Goal: Task Accomplishment & Management: Manage account settings

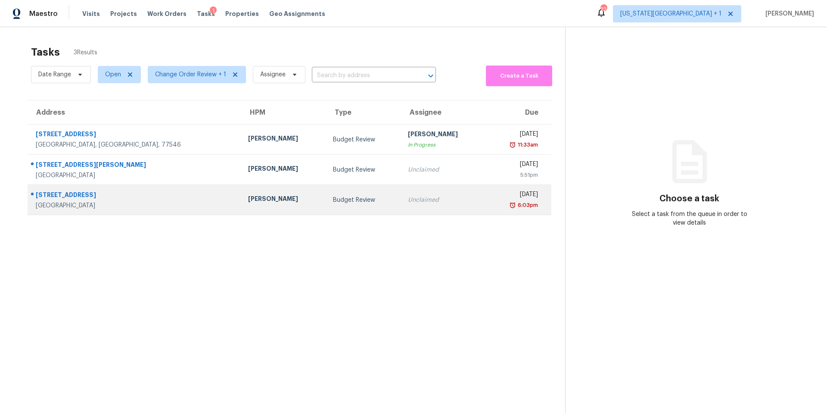
click at [248, 201] on div "[PERSON_NAME]" at bounding box center [283, 199] width 71 height 11
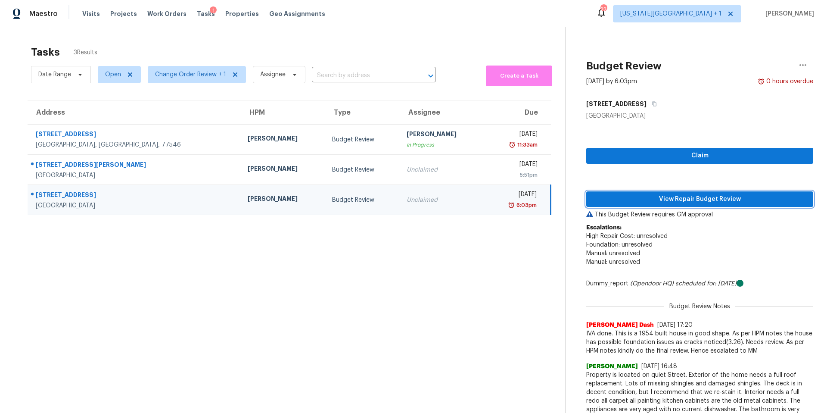
click at [646, 193] on button "View Repair Budget Review" at bounding box center [699, 199] width 227 height 16
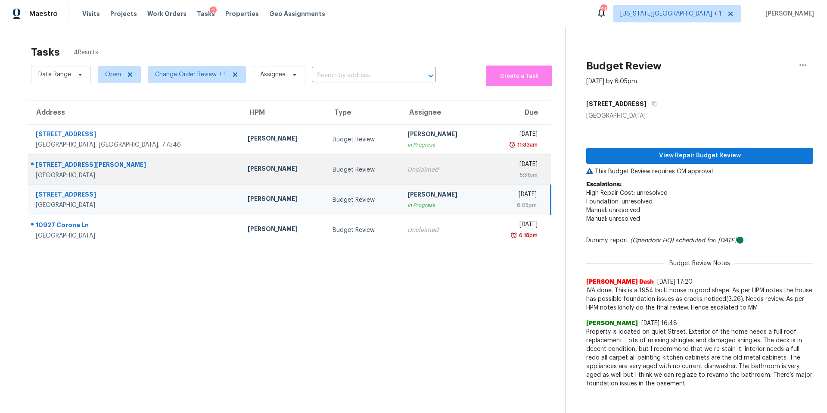
click at [123, 165] on div "[STREET_ADDRESS][PERSON_NAME]" at bounding box center [135, 165] width 198 height 11
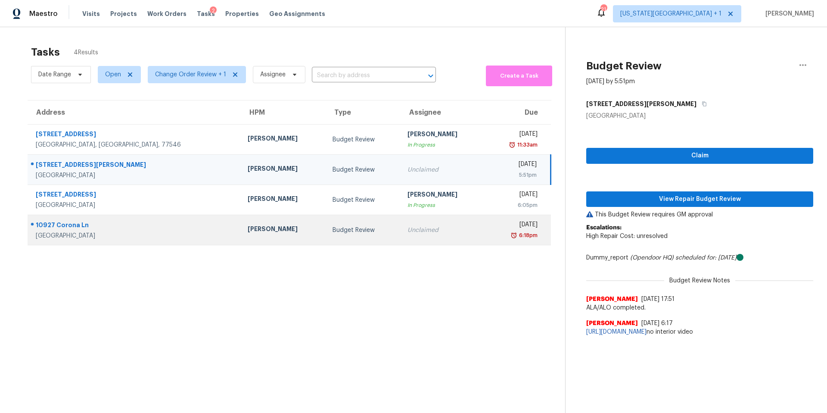
click at [407, 227] on div "Unclaimed" at bounding box center [442, 230] width 71 height 9
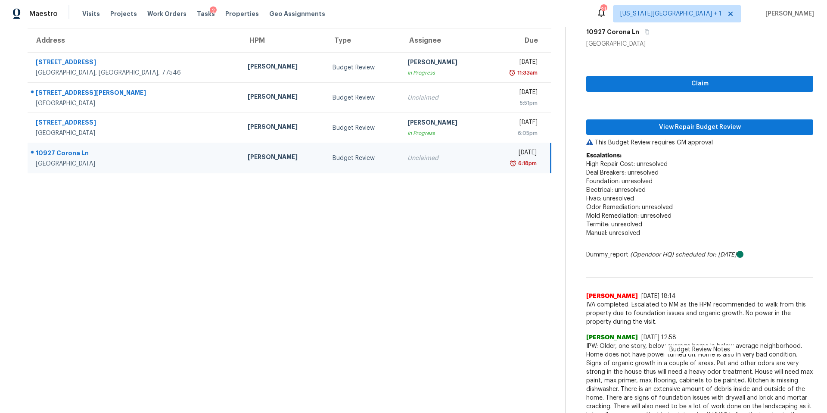
scroll to position [78, 0]
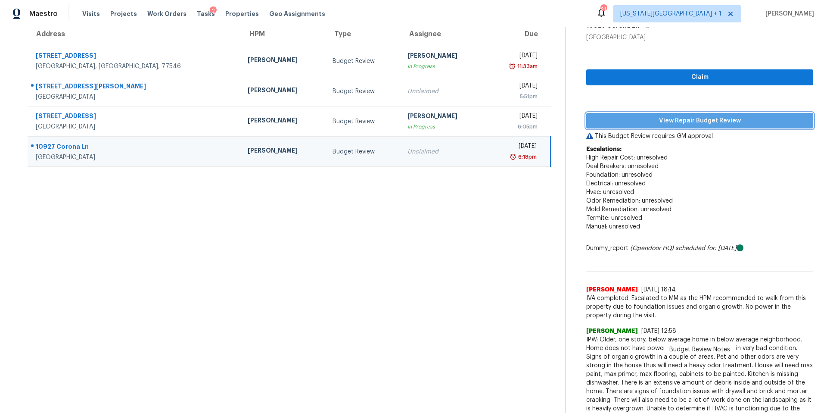
click at [647, 122] on span "View Repair Budget Review" at bounding box center [699, 120] width 213 height 11
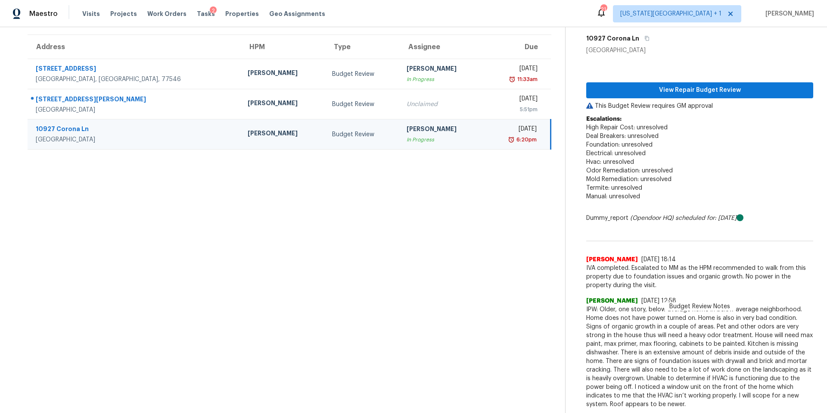
scroll to position [65, 0]
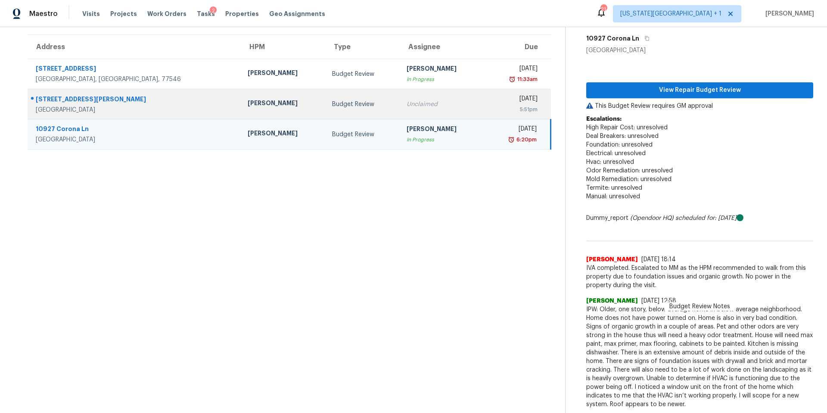
click at [248, 99] on div "[PERSON_NAME]" at bounding box center [283, 104] width 71 height 11
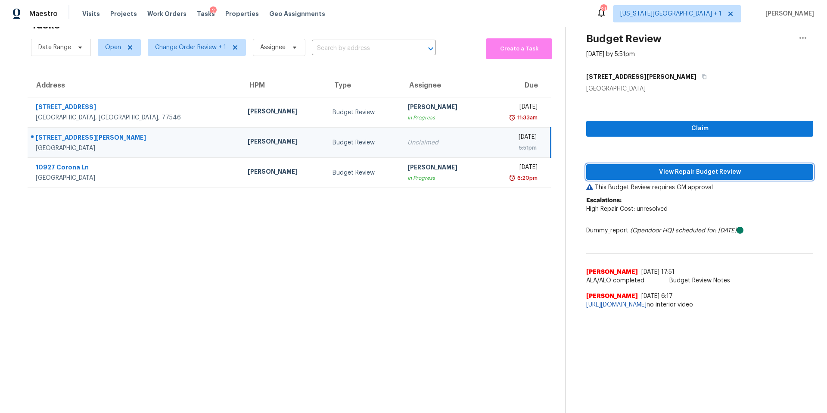
click at [646, 168] on span "View Repair Budget Review" at bounding box center [699, 172] width 213 height 11
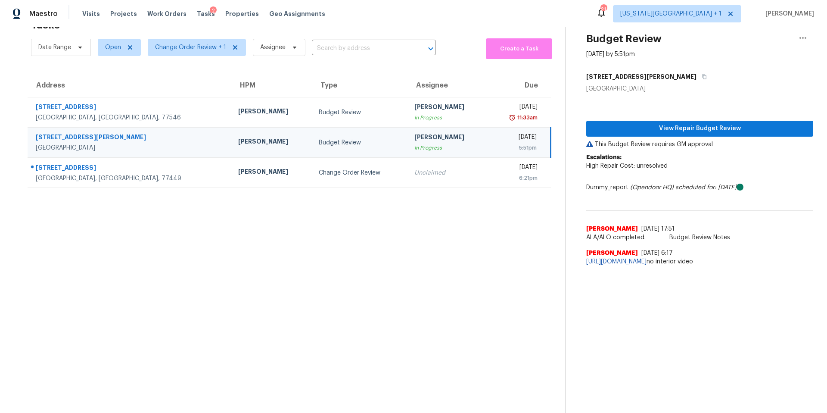
click at [319, 144] on div "Budget Review" at bounding box center [360, 142] width 82 height 9
click at [802, 37] on icon "button" at bounding box center [803, 38] width 10 height 10
click at [756, 52] on div "Unclaim this task" at bounding box center [753, 51] width 67 height 9
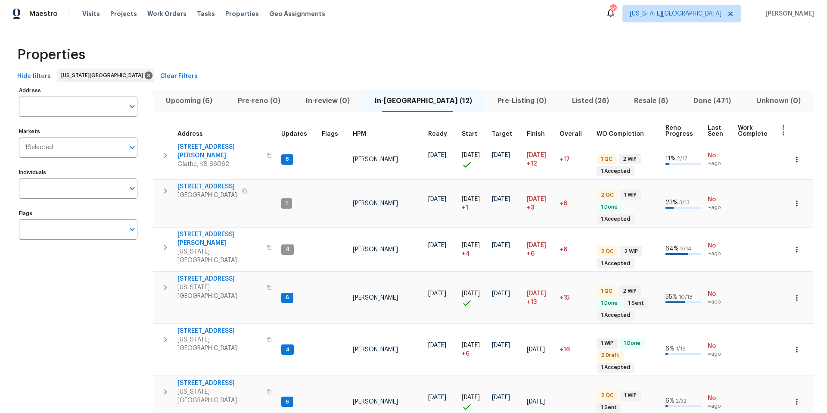
scroll to position [49, 0]
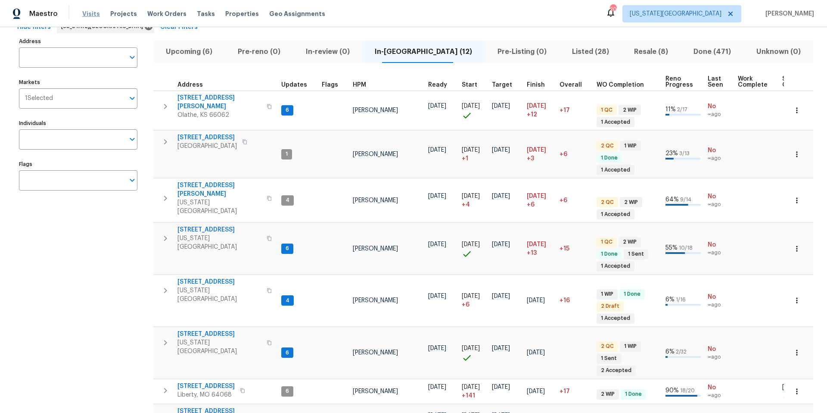
click at [82, 13] on span "Visits" at bounding box center [91, 13] width 18 height 9
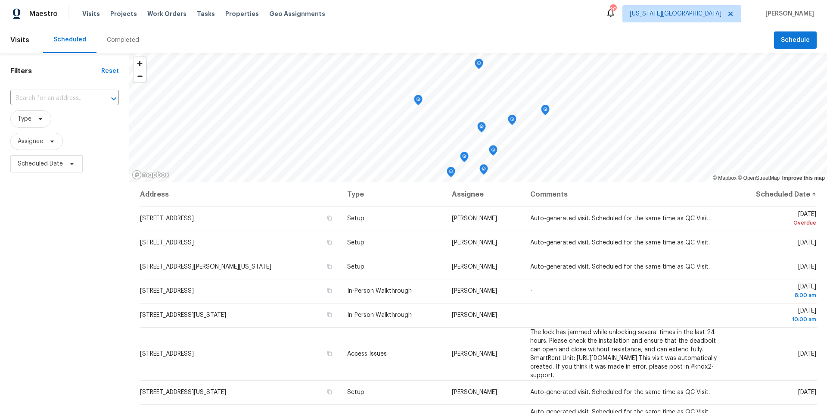
click at [131, 40] on div "Completed" at bounding box center [123, 40] width 32 height 9
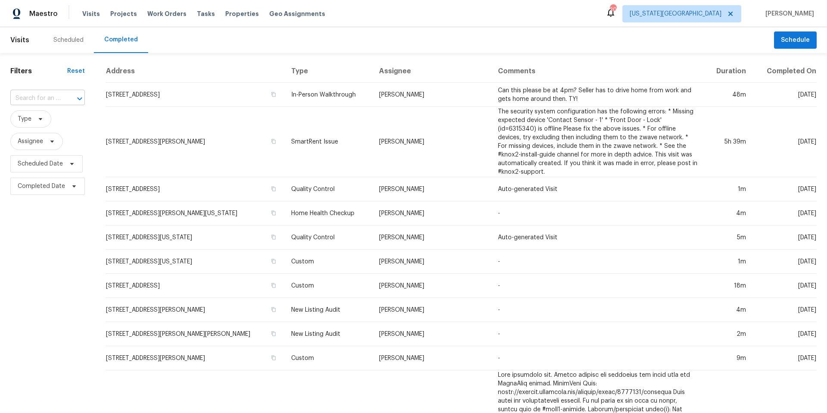
click at [60, 99] on div "​" at bounding box center [47, 98] width 75 height 13
click at [26, 103] on input "text" at bounding box center [35, 98] width 50 height 13
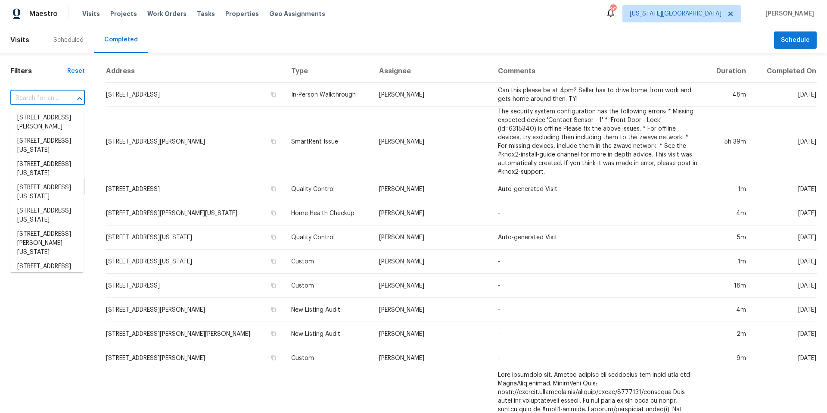
paste input "[STREET_ADDRESS]"
type input "[STREET_ADDRESS]"
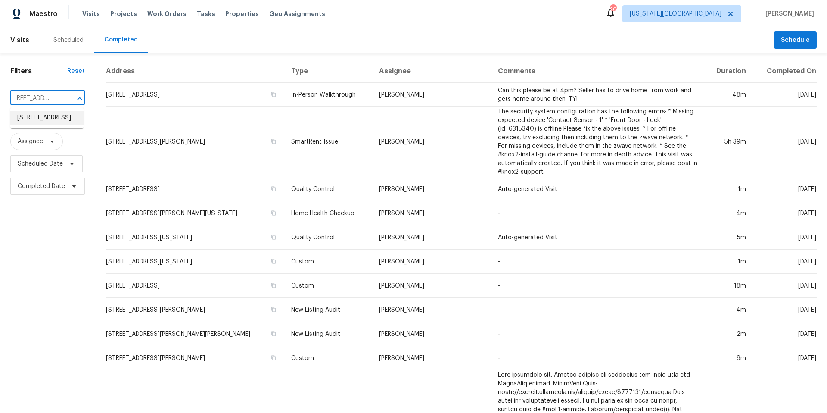
click at [39, 125] on li "[STREET_ADDRESS]" at bounding box center [46, 118] width 73 height 14
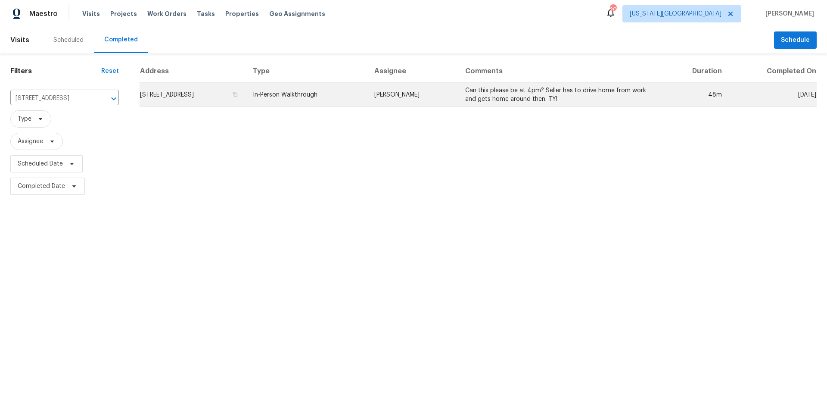
click at [190, 95] on td "[STREET_ADDRESS]" at bounding box center [193, 95] width 106 height 24
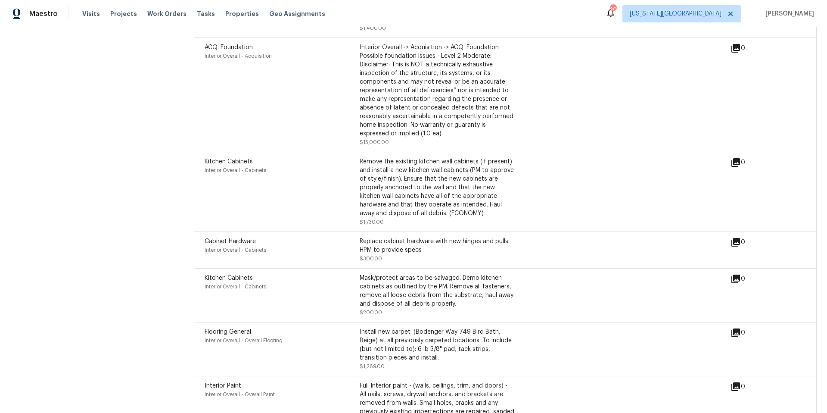
scroll to position [2488, 0]
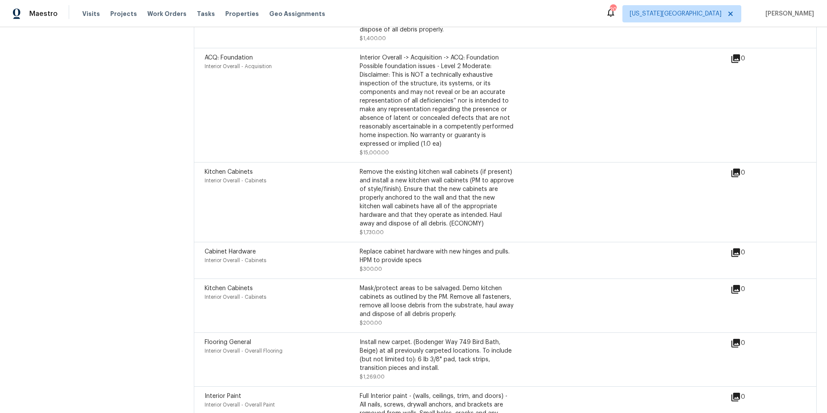
click at [738, 168] on icon at bounding box center [735, 172] width 9 height 9
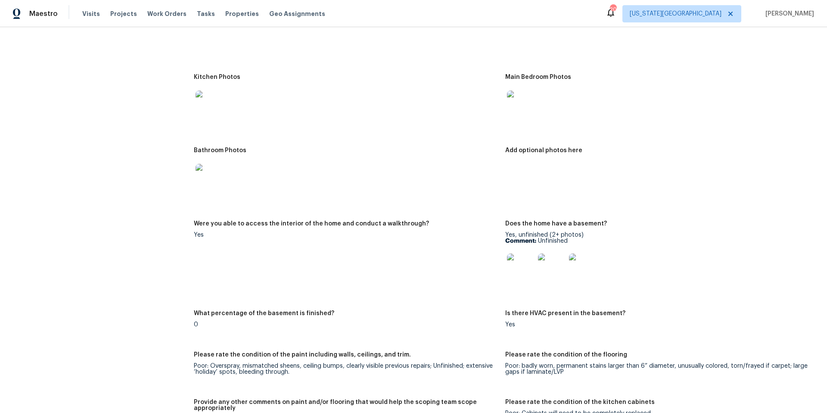
scroll to position [814, 0]
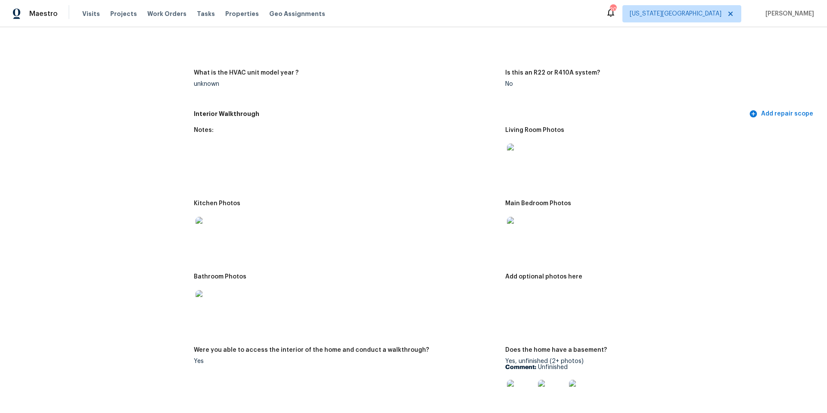
click at [214, 222] on img at bounding box center [210, 231] width 28 height 28
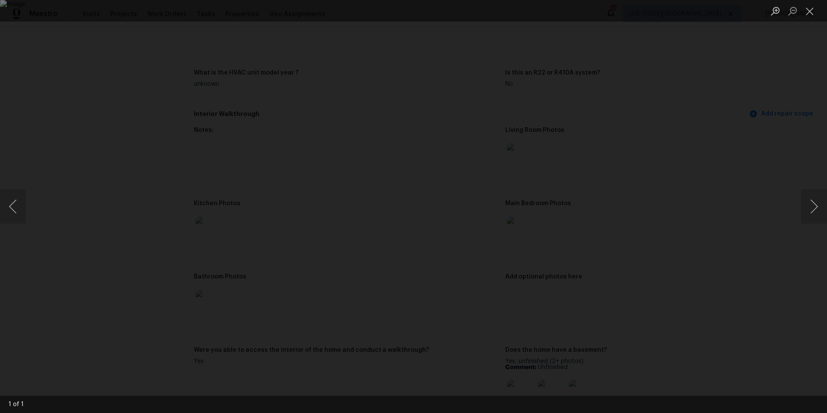
click at [529, 244] on img "Lightbox" at bounding box center [413, 206] width 827 height 413
click at [814, 205] on button "Next image" at bounding box center [814, 206] width 26 height 34
click at [758, 212] on div "Lightbox" at bounding box center [413, 206] width 827 height 413
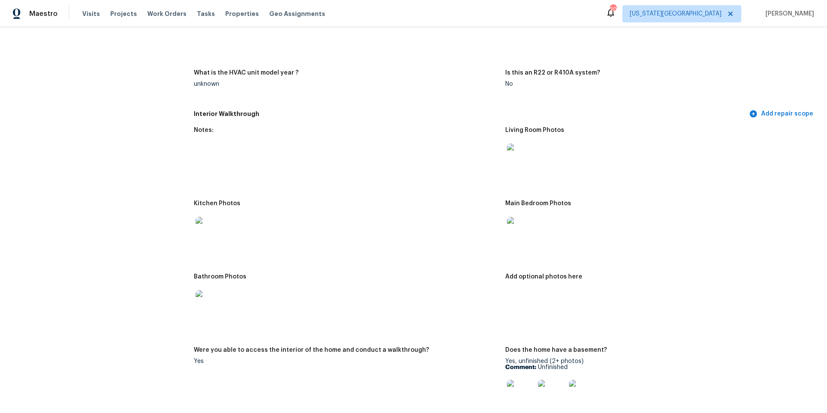
click at [524, 155] on img at bounding box center [521, 157] width 28 height 28
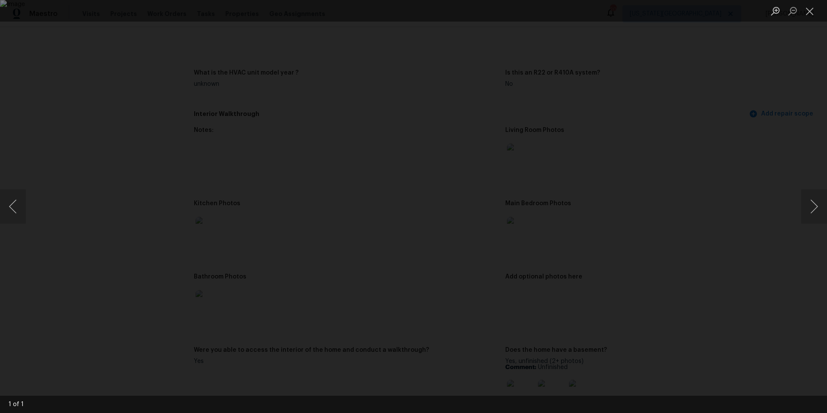
click at [692, 187] on div "Lightbox" at bounding box center [413, 206] width 827 height 413
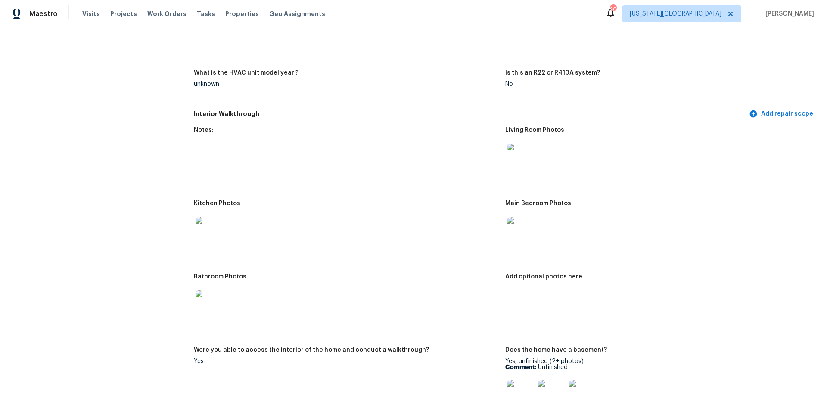
click at [527, 228] on img at bounding box center [521, 231] width 28 height 28
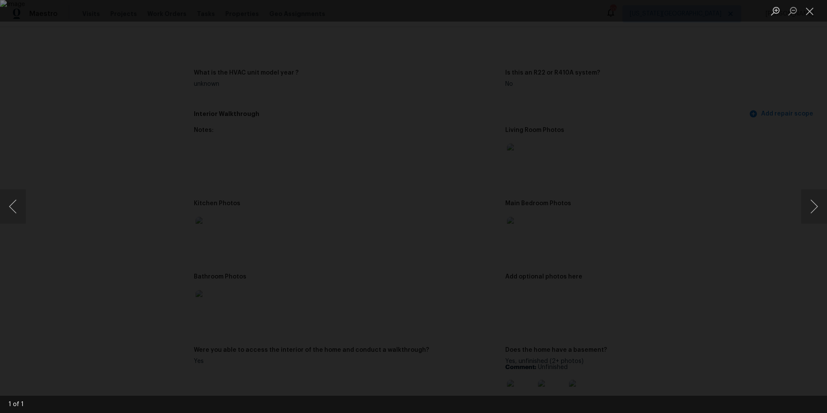
click at [712, 211] on div "Lightbox" at bounding box center [413, 206] width 827 height 413
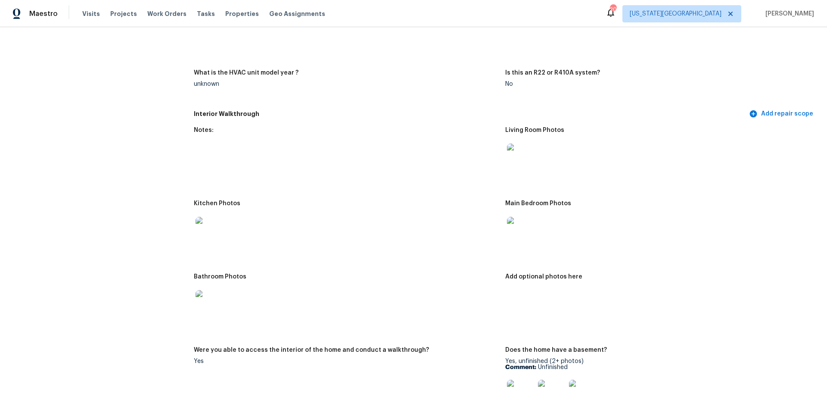
click at [208, 297] on img at bounding box center [210, 304] width 28 height 28
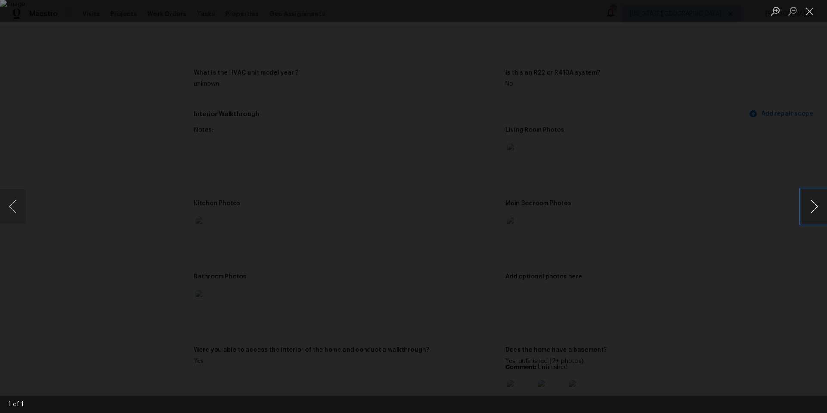
click at [804, 216] on button "Next image" at bounding box center [814, 206] width 26 height 34
click at [814, 208] on button "Next image" at bounding box center [814, 206] width 26 height 34
click at [760, 209] on div "Lightbox" at bounding box center [413, 206] width 827 height 413
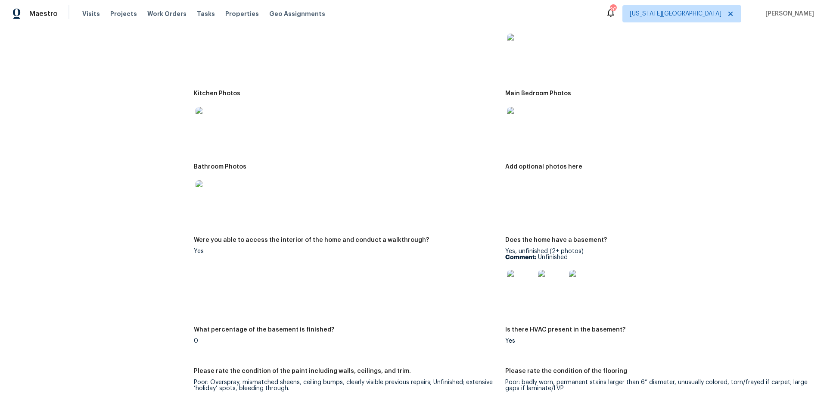
scroll to position [928, 0]
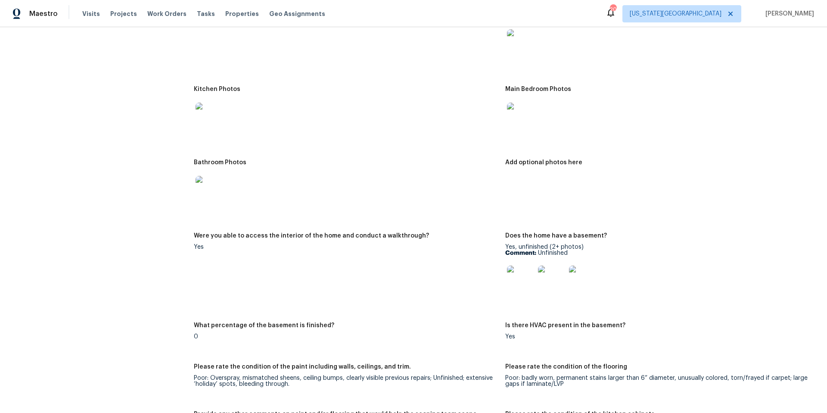
click at [520, 275] on img at bounding box center [521, 279] width 28 height 28
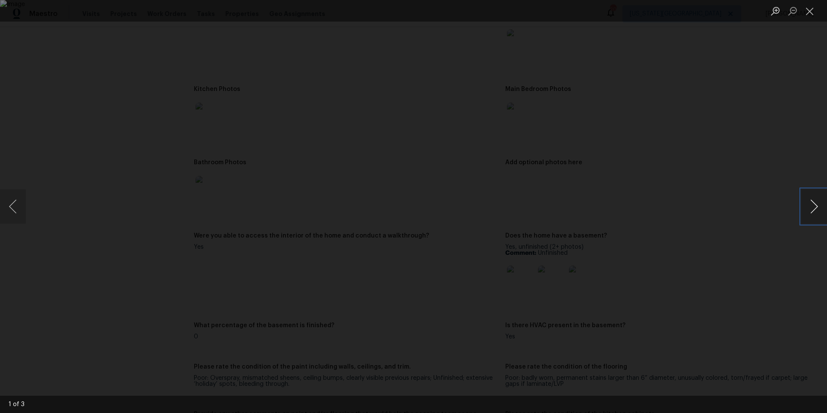
click at [809, 208] on button "Next image" at bounding box center [814, 206] width 26 height 34
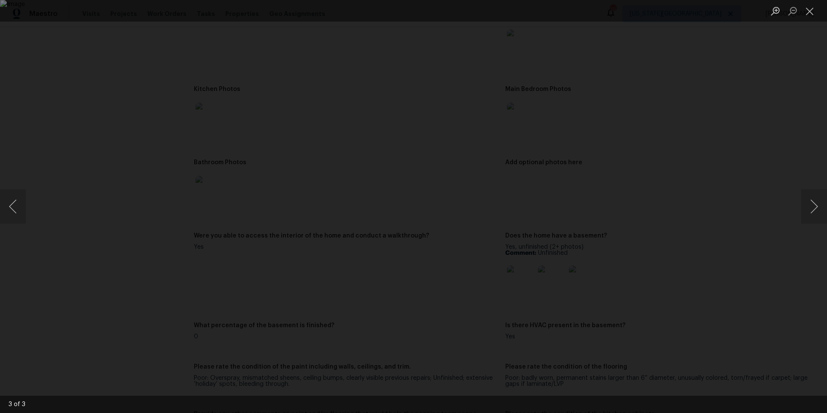
click at [699, 112] on div "Lightbox" at bounding box center [413, 206] width 827 height 413
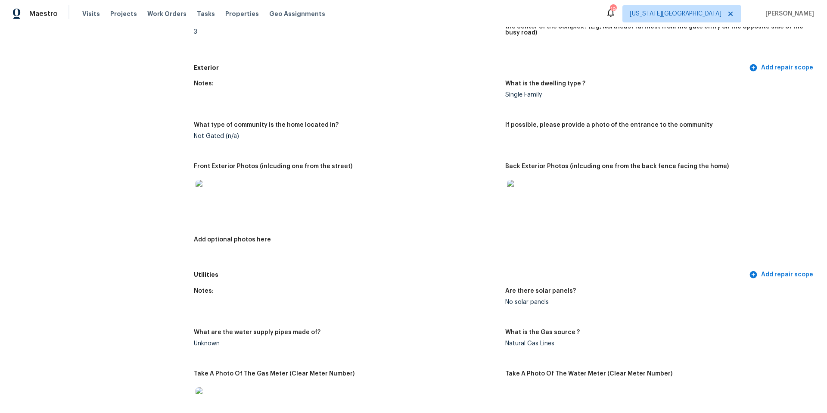
scroll to position [167, 0]
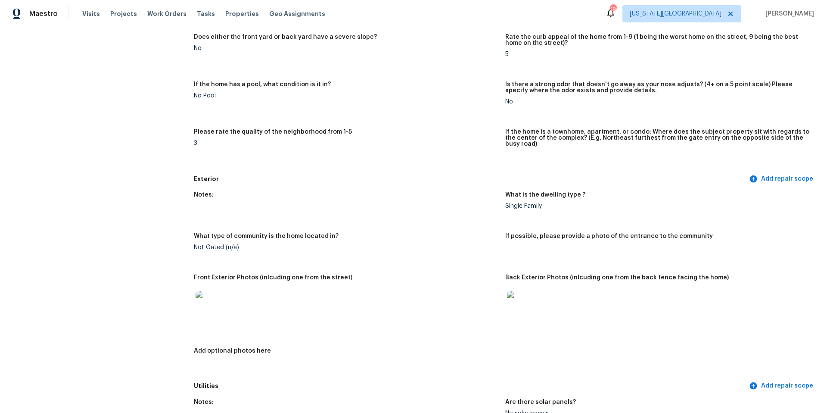
click at [202, 305] on img at bounding box center [210, 305] width 28 height 28
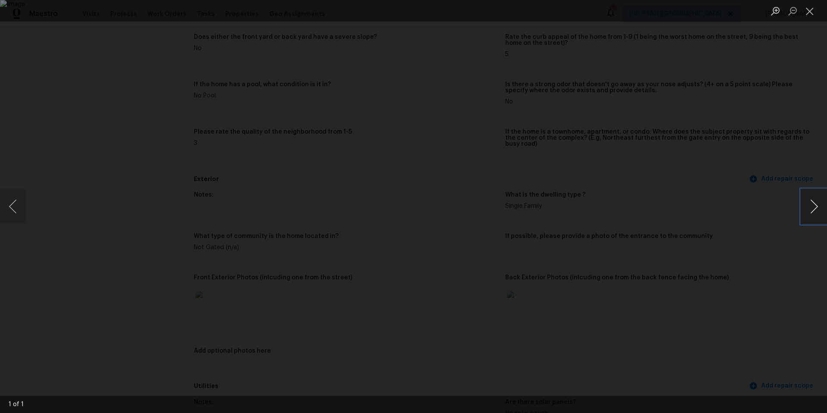
click at [816, 214] on button "Next image" at bounding box center [814, 206] width 26 height 34
click at [763, 204] on div "Lightbox" at bounding box center [413, 206] width 827 height 413
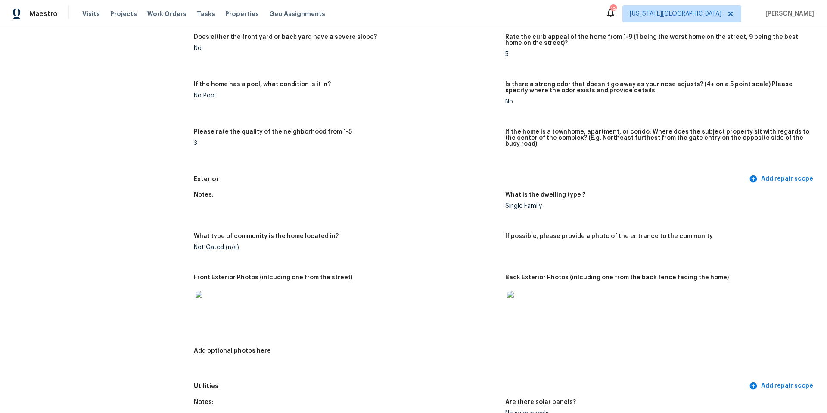
click at [523, 302] on img at bounding box center [521, 305] width 28 height 28
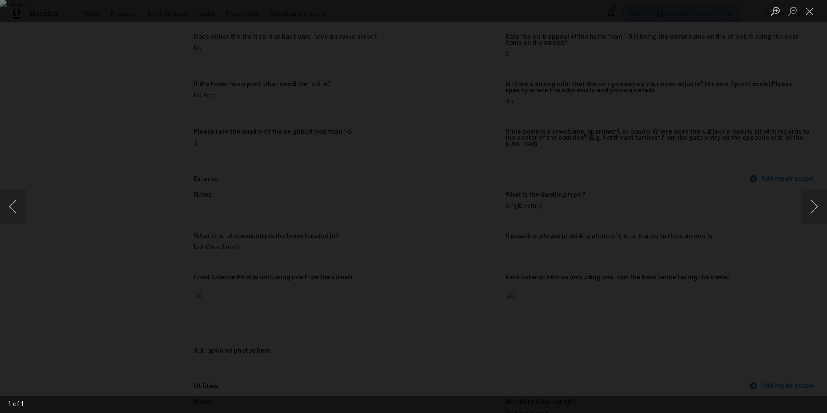
click at [115, 108] on div "Lightbox" at bounding box center [413, 206] width 827 height 413
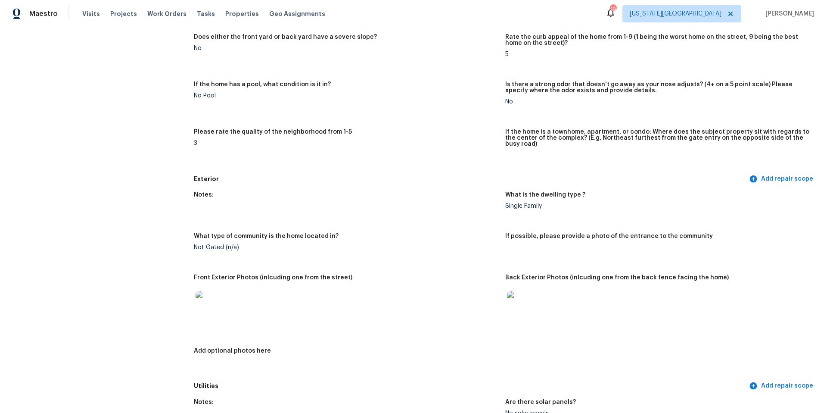
scroll to position [0, 0]
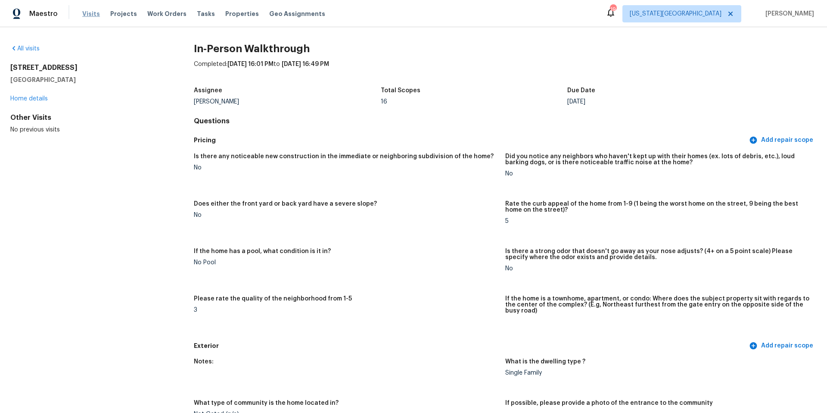
click at [89, 13] on span "Visits" at bounding box center [91, 13] width 18 height 9
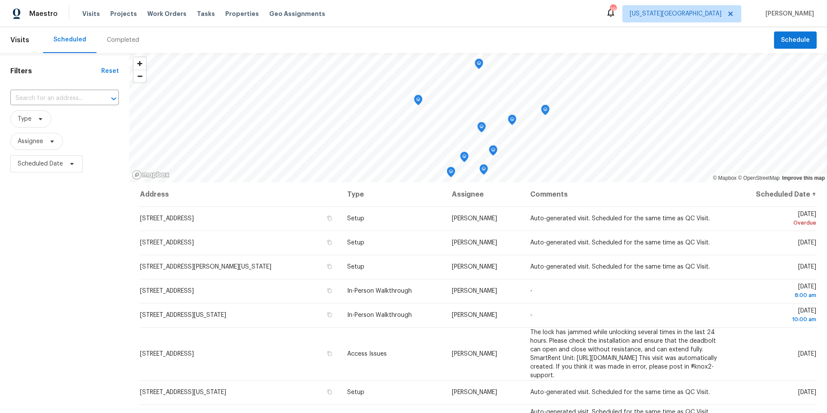
click at [119, 41] on div "Completed" at bounding box center [123, 40] width 32 height 9
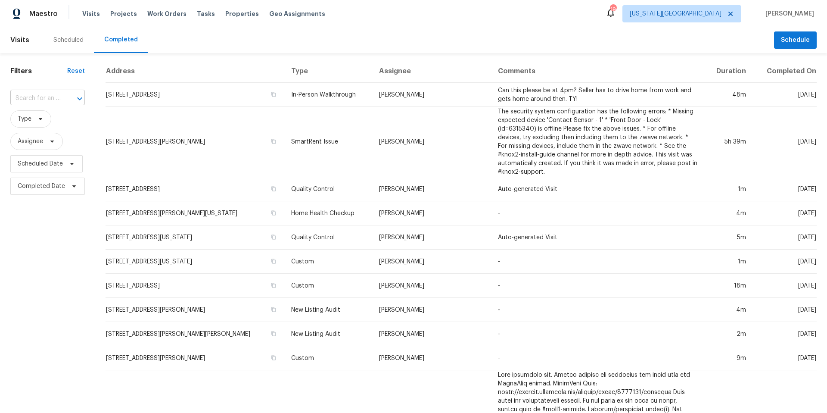
click at [55, 94] on input "text" at bounding box center [35, 98] width 50 height 13
paste input "[STREET_ADDRESS]"
type input "[STREET_ADDRESS]"
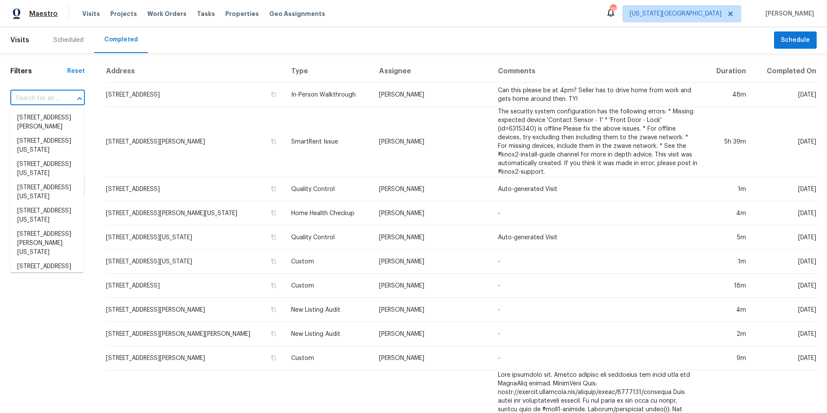
scroll to position [0, 0]
click at [32, 96] on input "text" at bounding box center [35, 98] width 50 height 13
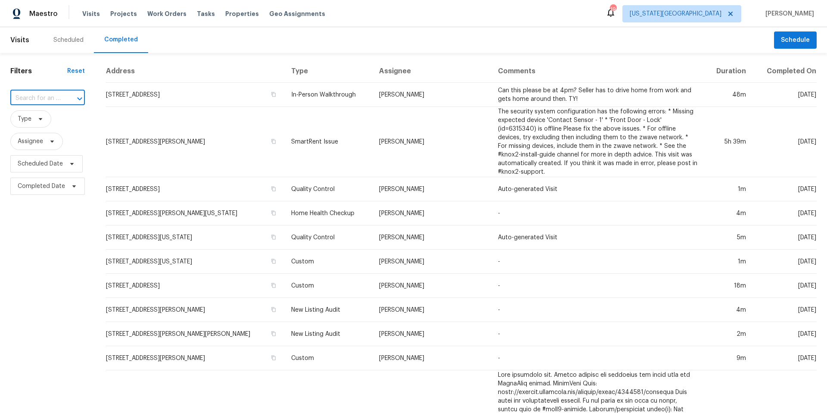
paste input "[STREET_ADDRESS]"
type input "[STREET_ADDRESS]"
click at [721, 14] on span "[US_STATE][GEOGRAPHIC_DATA]" at bounding box center [676, 13] width 92 height 9
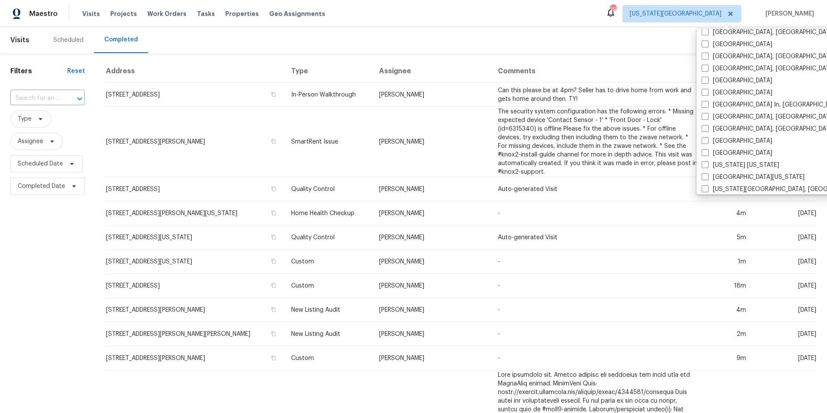
scroll to position [289, 0]
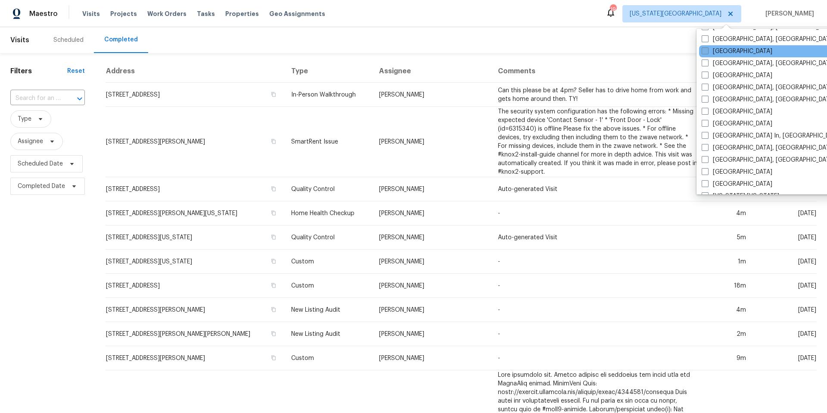
click at [706, 50] on span at bounding box center [705, 50] width 7 height 7
click at [706, 50] on input "[GEOGRAPHIC_DATA]" at bounding box center [705, 50] width 6 height 6
checkbox input "true"
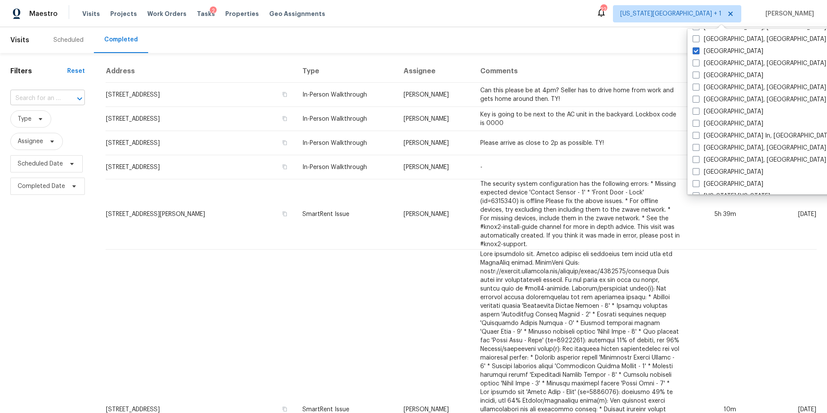
click at [55, 96] on input "text" at bounding box center [35, 98] width 50 height 13
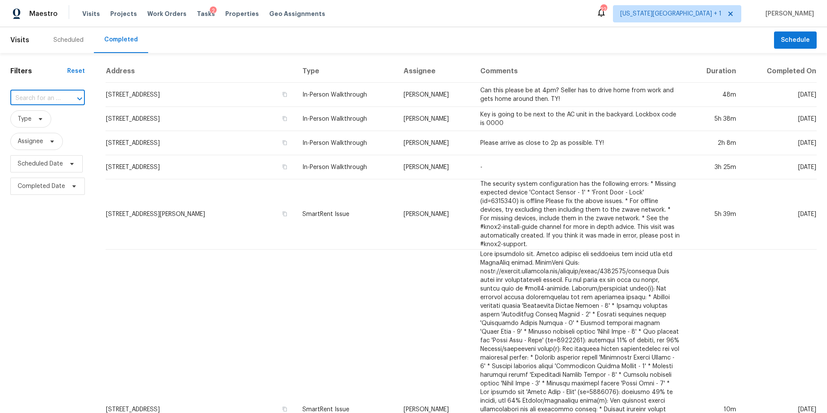
paste input "[STREET_ADDRESS]"
type input "[STREET_ADDRESS]"
click at [43, 117] on li "[STREET_ADDRESS]" at bounding box center [46, 118] width 73 height 14
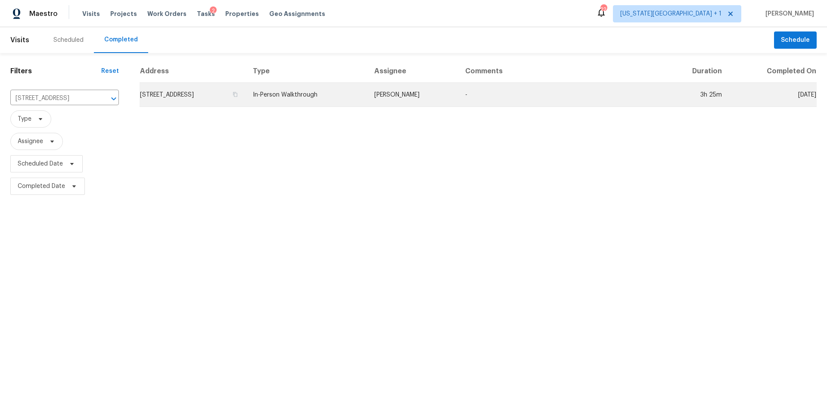
click at [163, 94] on td "[STREET_ADDRESS]" at bounding box center [193, 95] width 106 height 24
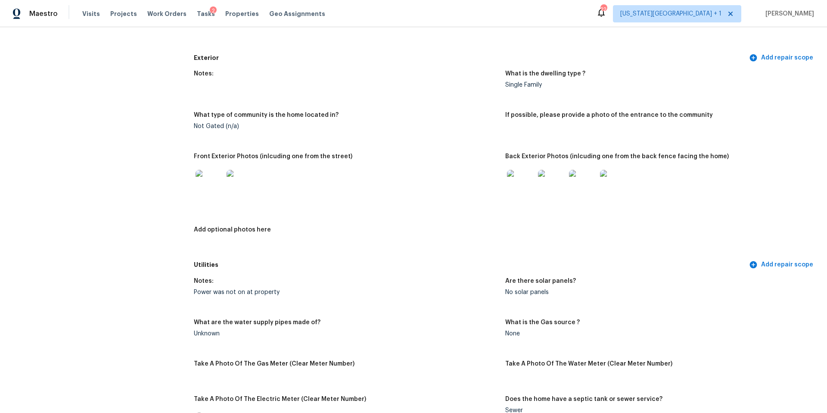
scroll to position [310, 0]
click at [532, 171] on img at bounding box center [521, 182] width 28 height 28
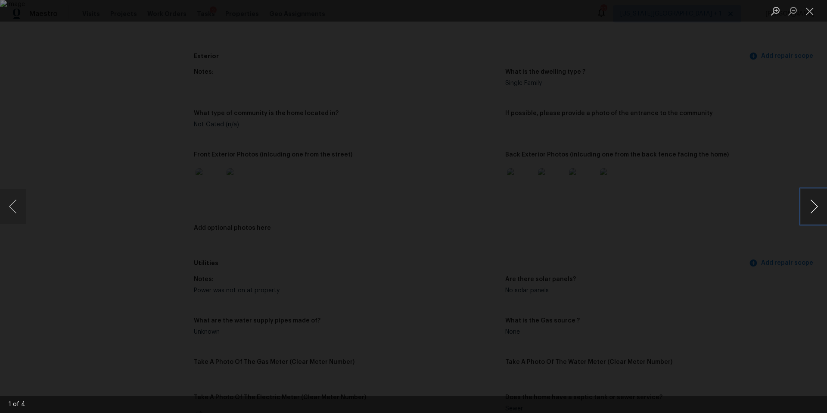
click at [814, 206] on button "Next image" at bounding box center [814, 206] width 26 height 34
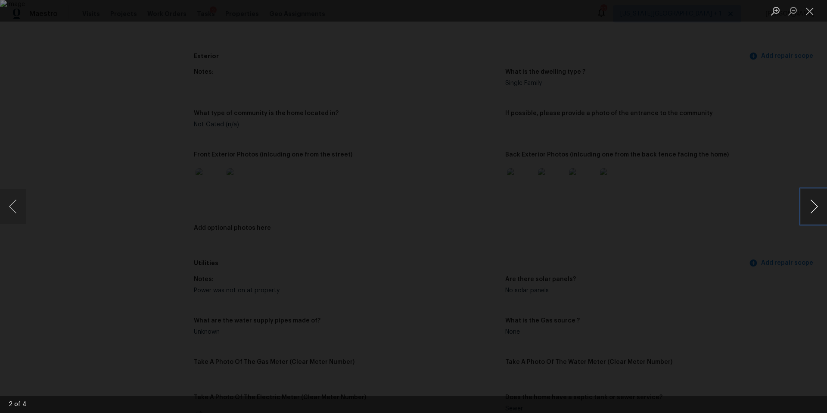
click at [814, 206] on button "Next image" at bounding box center [814, 206] width 26 height 34
click at [763, 212] on div "Lightbox" at bounding box center [413, 206] width 827 height 413
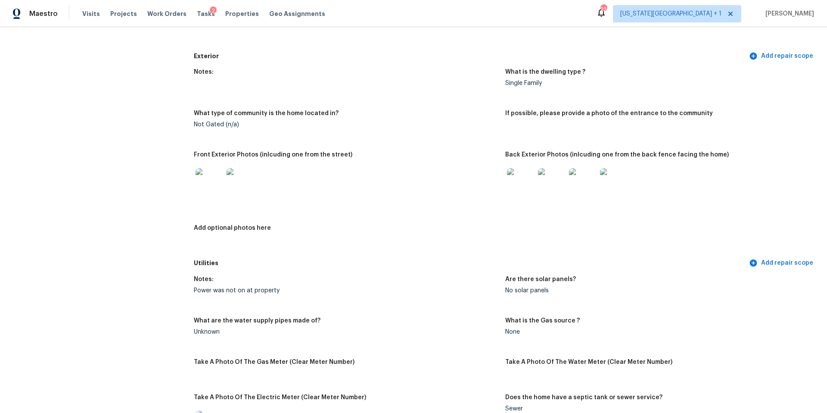
click at [209, 178] on img at bounding box center [210, 182] width 28 height 28
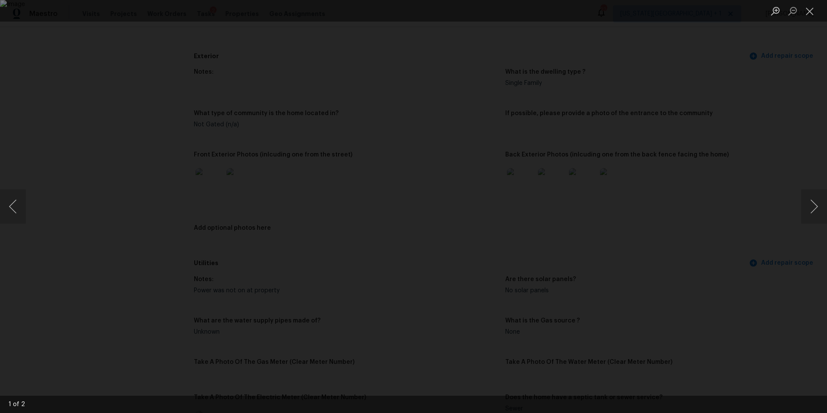
click at [779, 209] on div "Lightbox" at bounding box center [413, 206] width 827 height 413
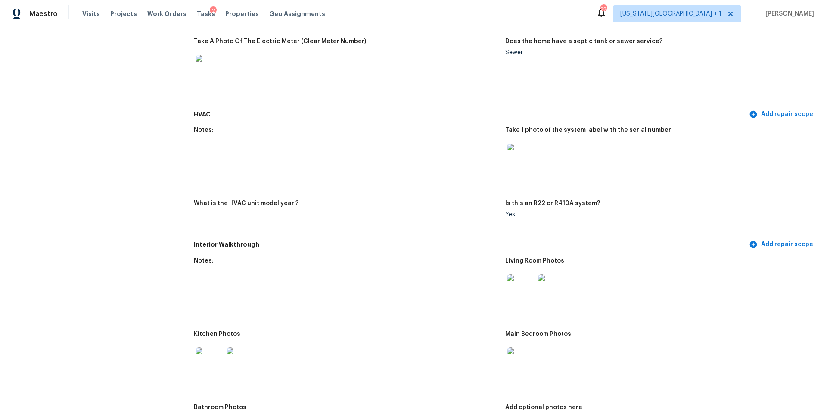
scroll to position [676, 0]
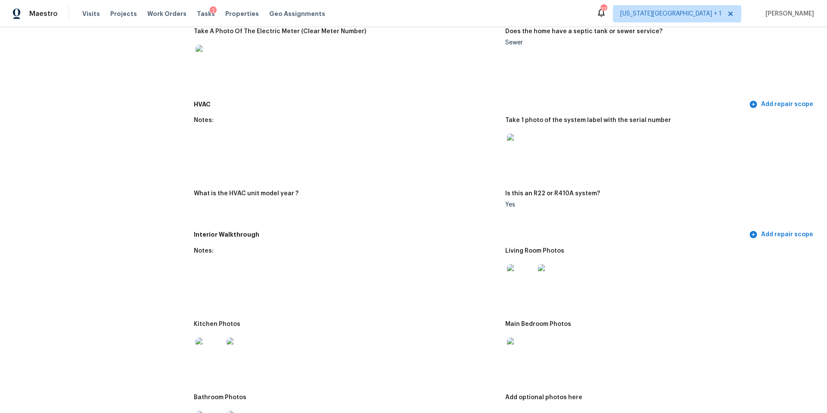
click at [516, 281] on img at bounding box center [521, 278] width 28 height 28
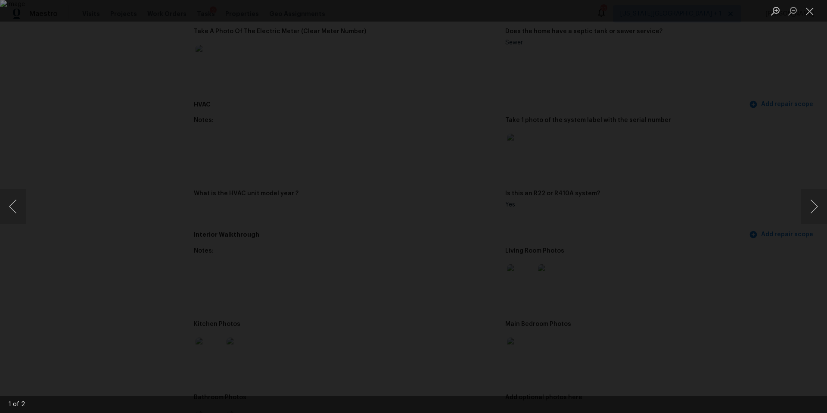
click at [816, 228] on div "Lightbox" at bounding box center [413, 206] width 827 height 413
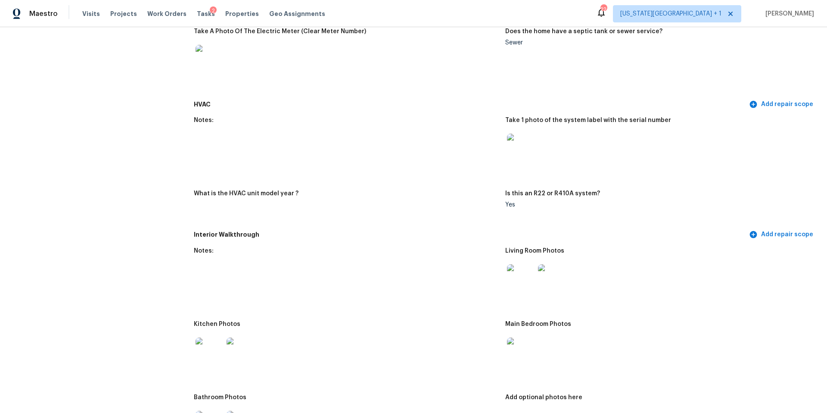
click at [212, 345] on img at bounding box center [210, 351] width 28 height 28
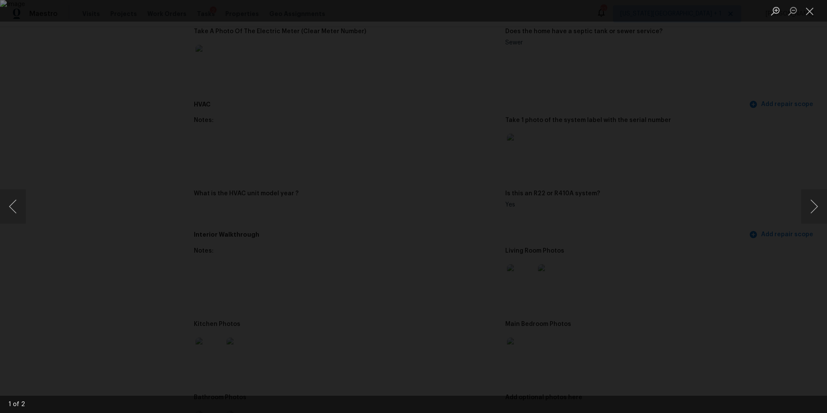
click at [782, 210] on div "Lightbox" at bounding box center [413, 206] width 827 height 413
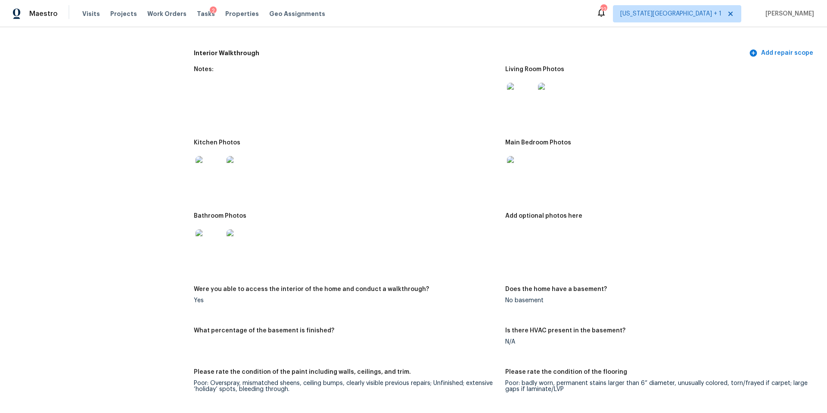
scroll to position [870, 0]
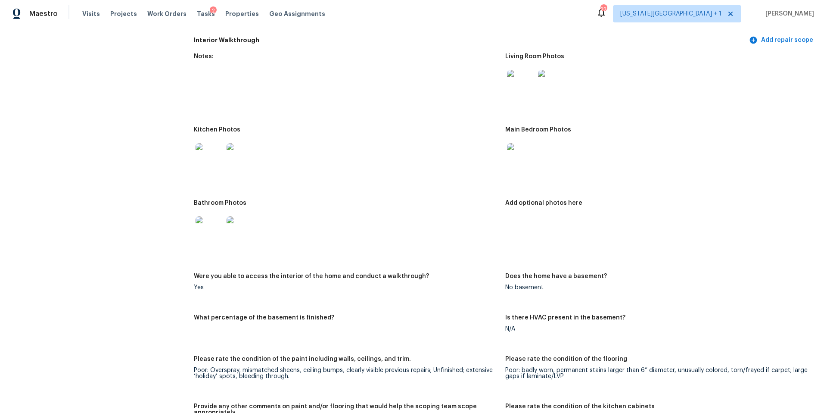
click at [240, 149] on img at bounding box center [241, 157] width 28 height 28
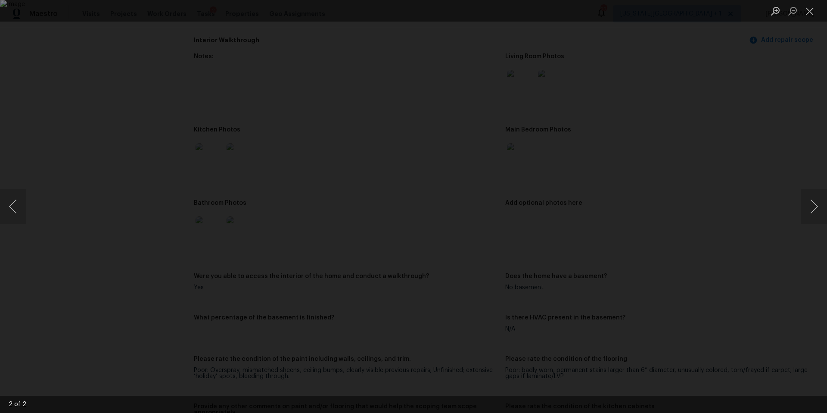
click at [702, 182] on div "Lightbox" at bounding box center [413, 206] width 827 height 413
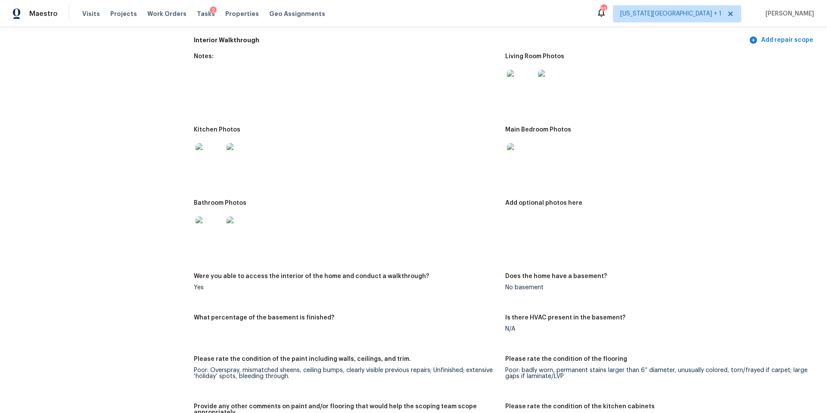
scroll to position [873, 0]
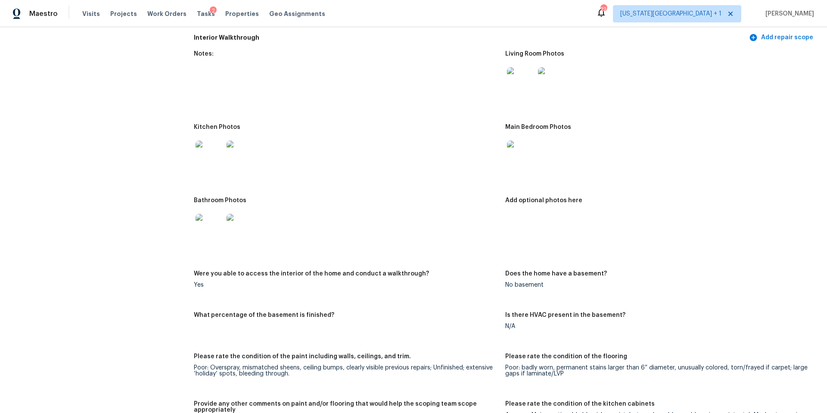
click at [524, 152] on img at bounding box center [521, 154] width 28 height 28
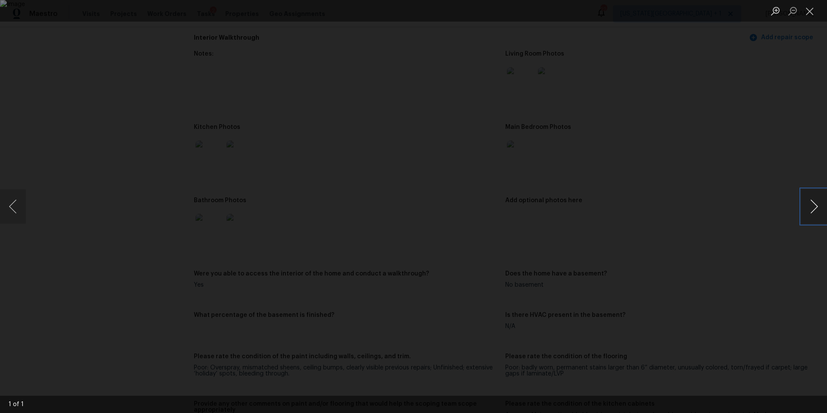
click at [817, 208] on button "Next image" at bounding box center [814, 206] width 26 height 34
click at [765, 224] on div "Lightbox" at bounding box center [413, 206] width 827 height 413
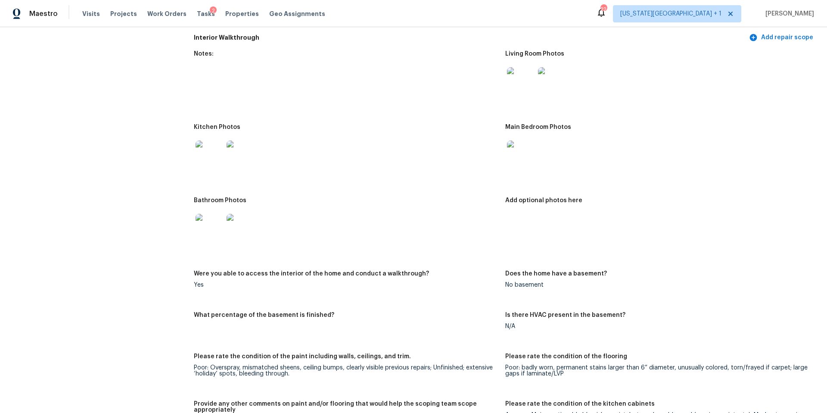
click at [198, 226] on img at bounding box center [210, 228] width 28 height 28
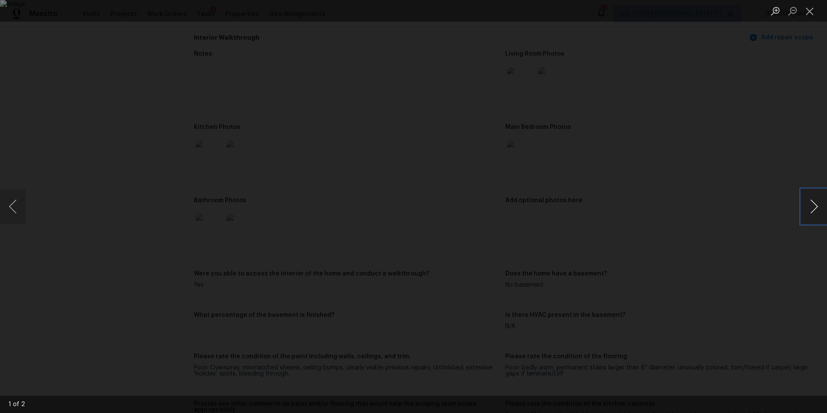
click at [825, 207] on button "Next image" at bounding box center [814, 206] width 26 height 34
click at [769, 208] on div "Lightbox" at bounding box center [413, 206] width 827 height 413
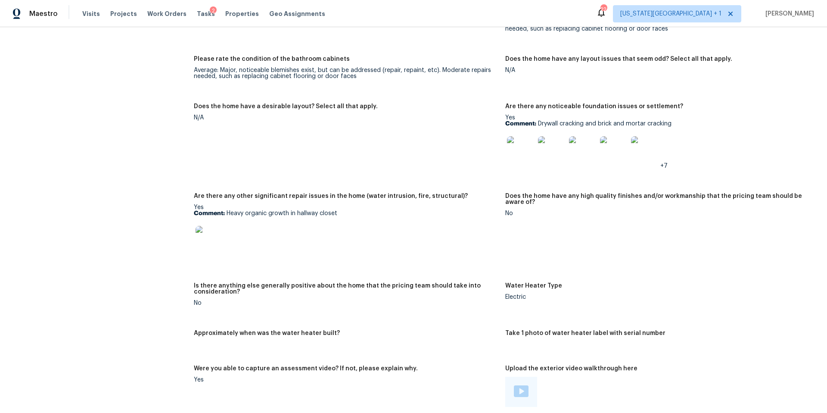
scroll to position [1277, 0]
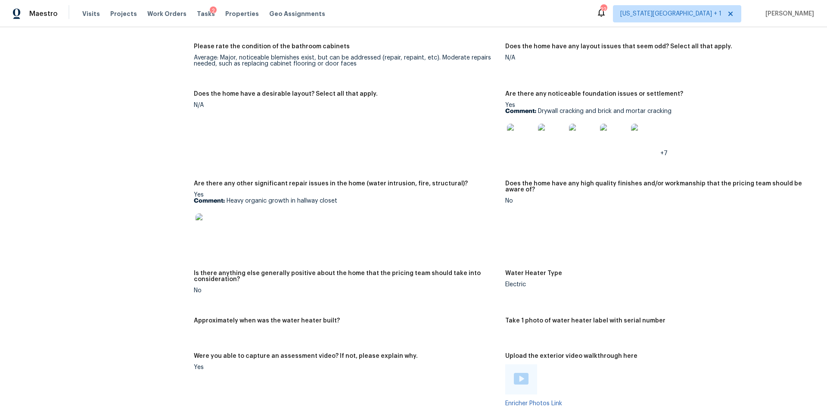
click at [206, 228] on img at bounding box center [210, 227] width 28 height 28
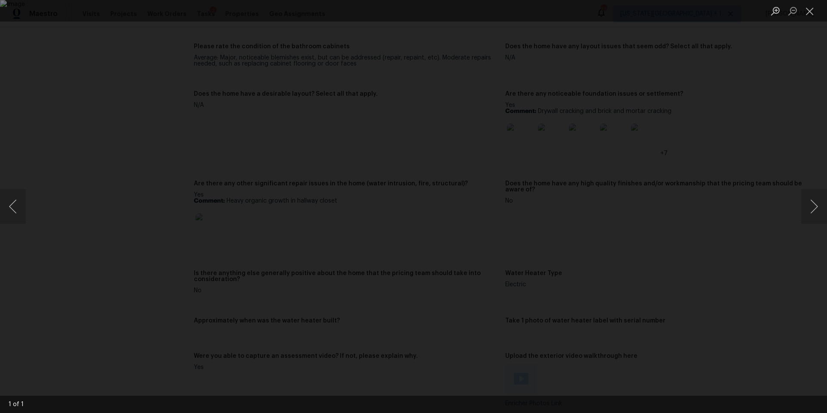
click at [716, 178] on div "Lightbox" at bounding box center [413, 206] width 827 height 413
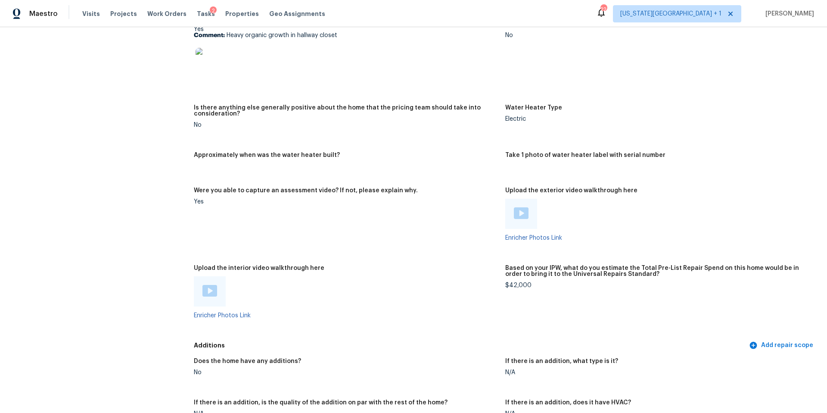
scroll to position [1406, 0]
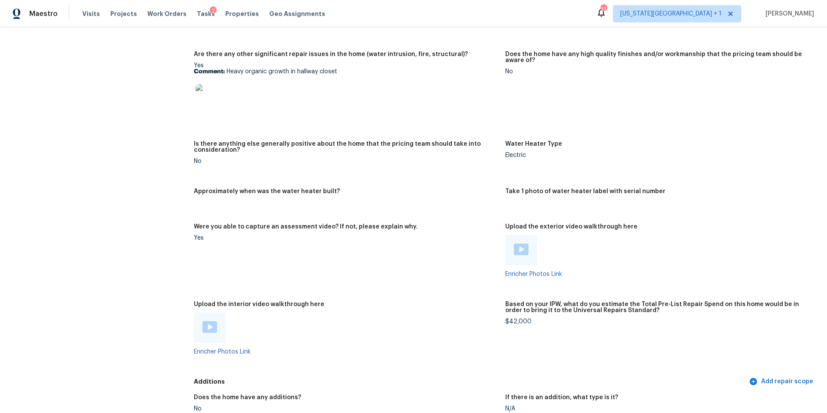
click at [209, 100] on img at bounding box center [210, 98] width 28 height 28
